Goal: Navigation & Orientation: Find specific page/section

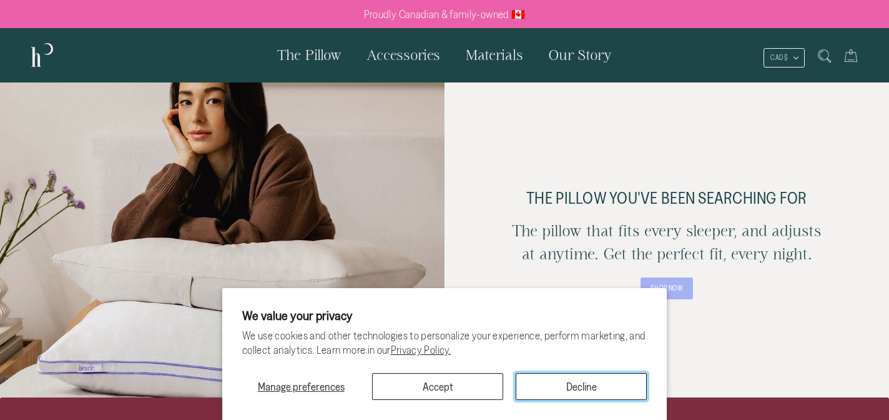
click at [558, 391] on button "Decline" at bounding box center [581, 386] width 131 height 27
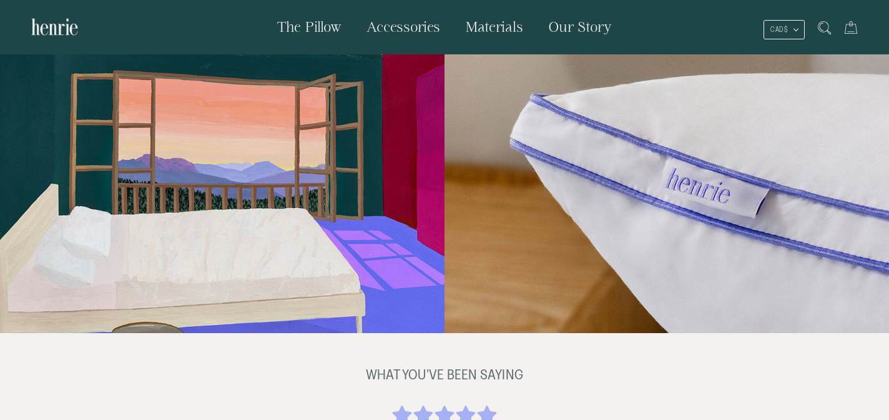
scroll to position [2446, 0]
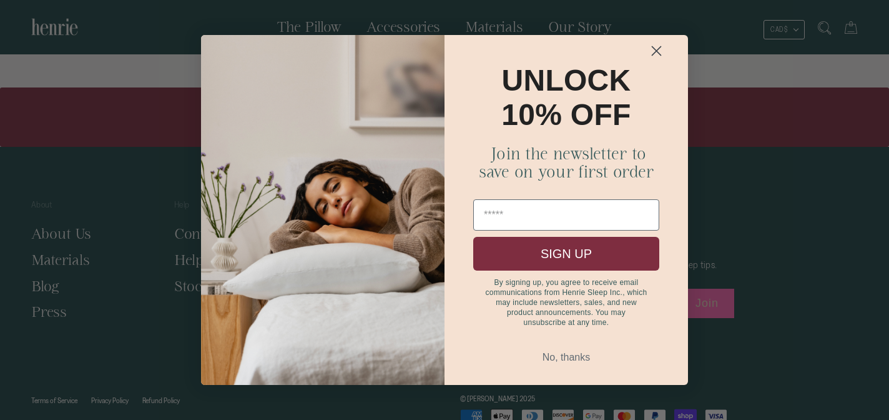
click at [663, 47] on circle "Close dialog" at bounding box center [656, 51] width 21 height 21
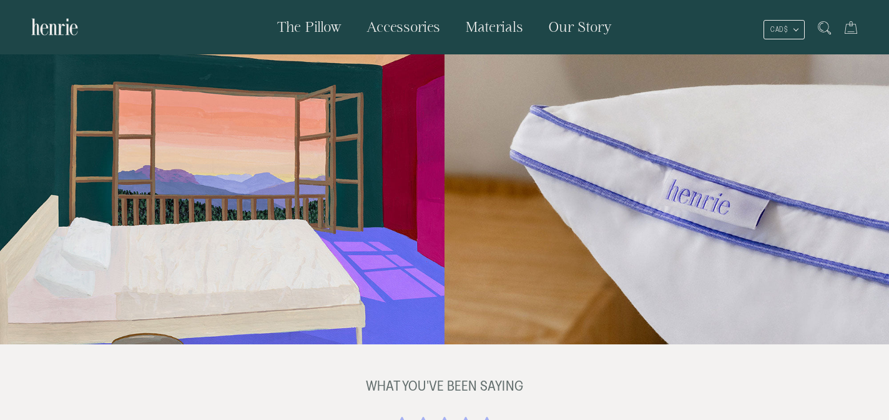
scroll to position [1882, 0]
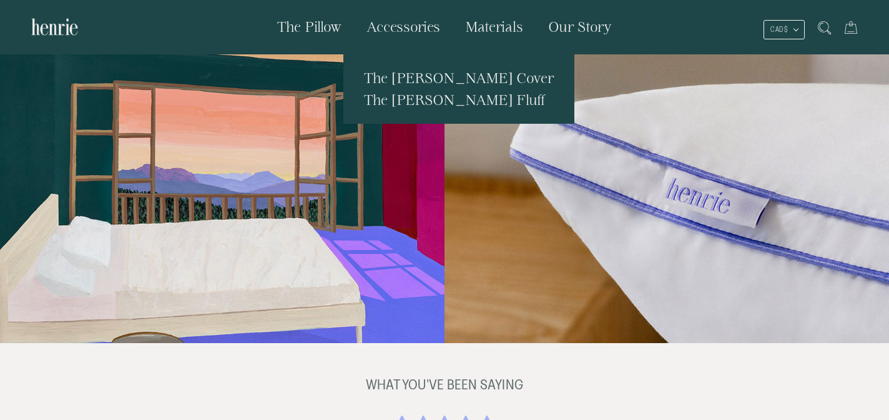
click at [423, 29] on span "Accessories" at bounding box center [404, 27] width 74 height 16
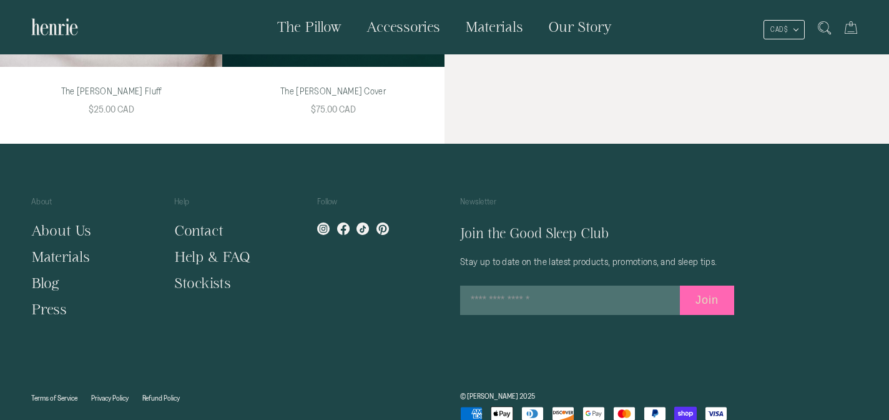
scroll to position [361, 0]
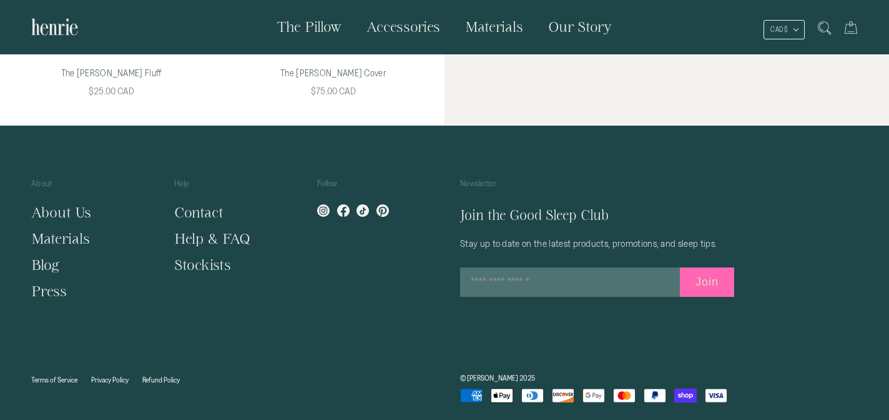
click at [71, 212] on link "About Us" at bounding box center [61, 212] width 60 height 16
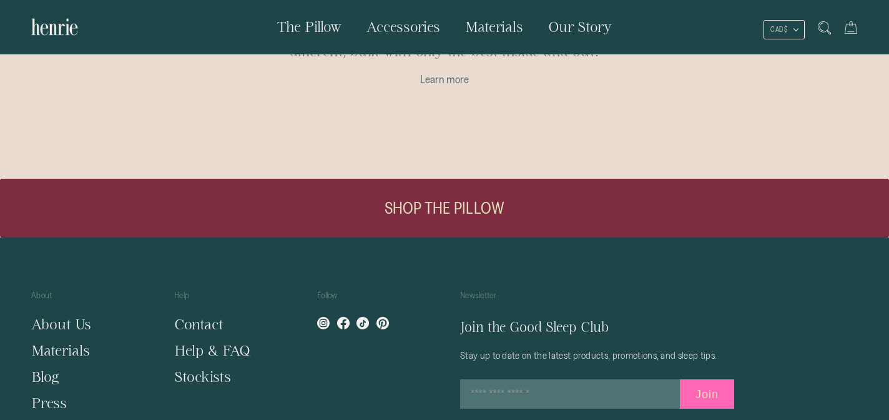
scroll to position [1089, 0]
